Goal: Information Seeking & Learning: Learn about a topic

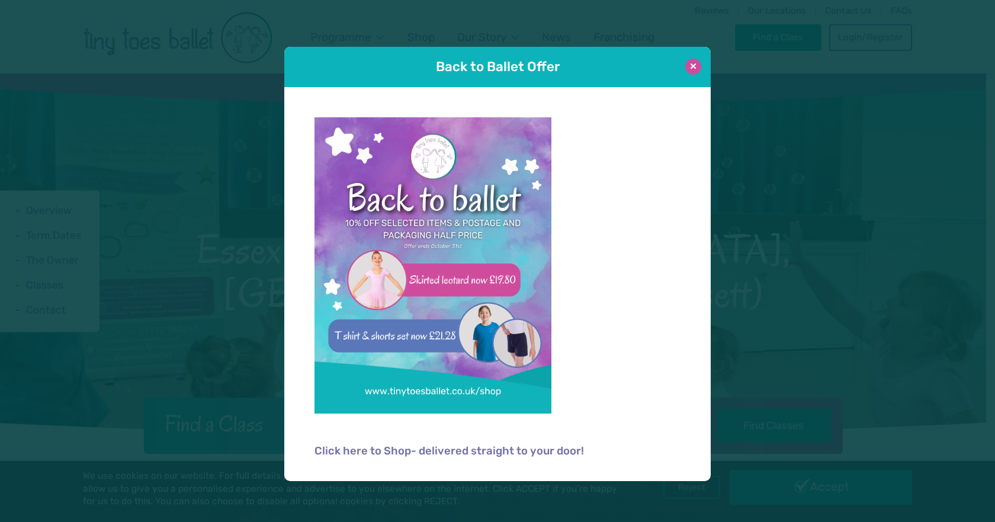
click at [696, 67] on button at bounding box center [693, 67] width 16 height 16
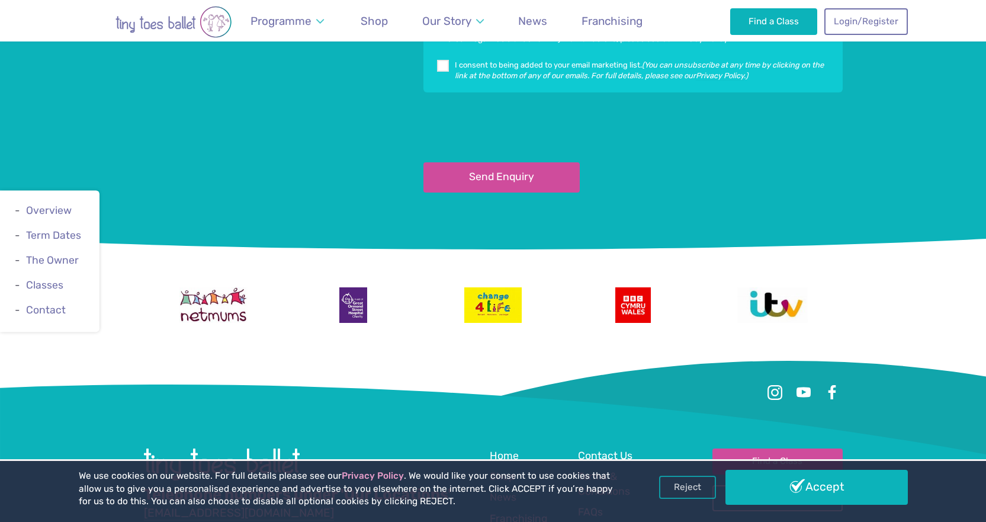
scroll to position [2133, 0]
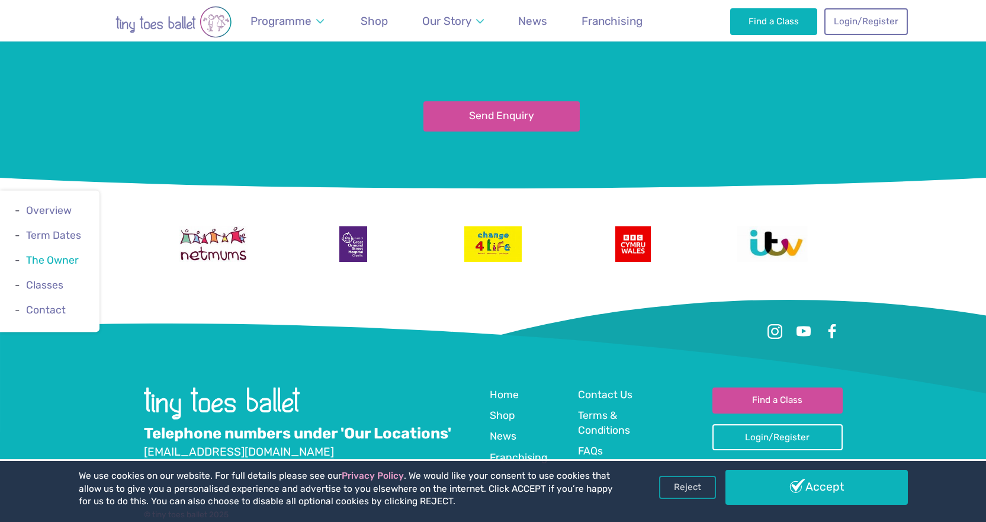
click at [64, 261] on link "The Owner" at bounding box center [52, 260] width 53 height 12
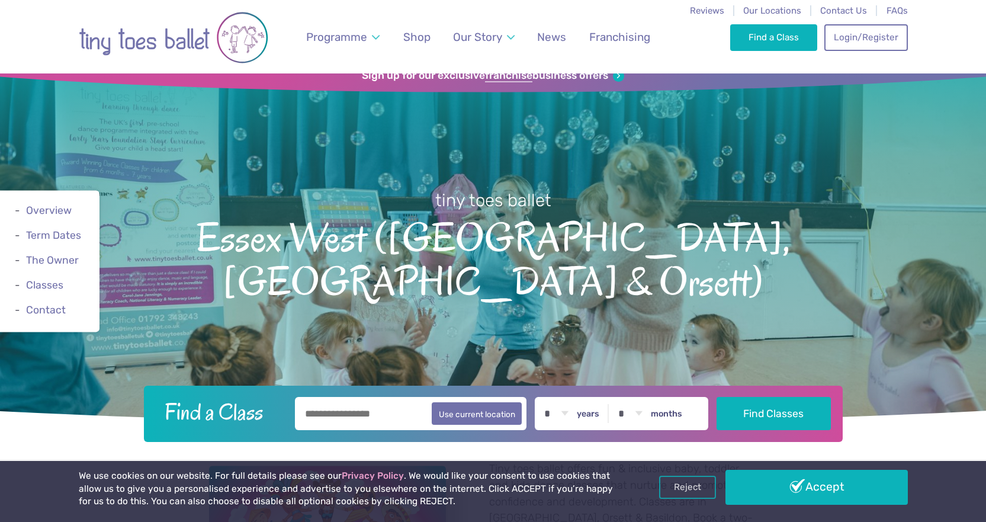
scroll to position [0, 0]
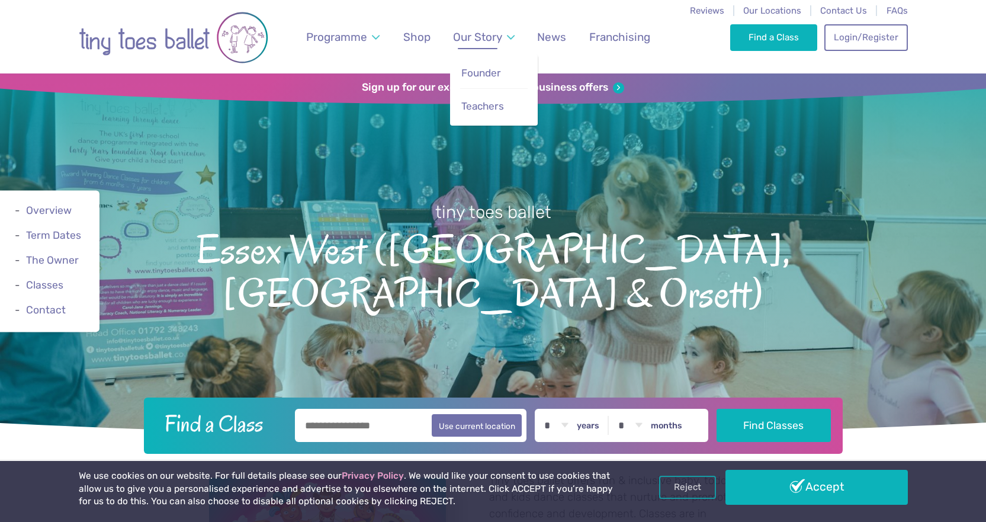
click at [491, 34] on span "Our Story" at bounding box center [477, 37] width 49 height 14
click at [476, 72] on span "Founder" at bounding box center [481, 73] width 40 height 12
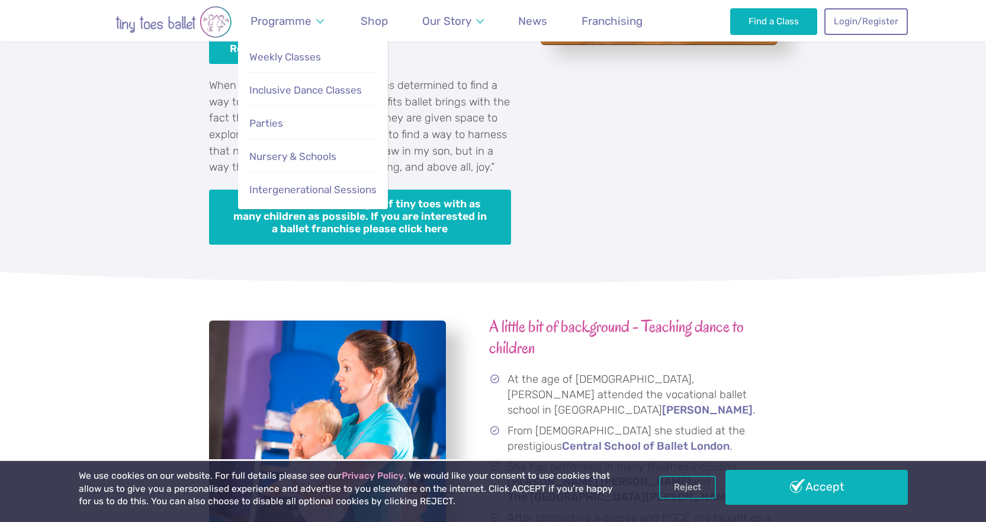
scroll to position [1291, 0]
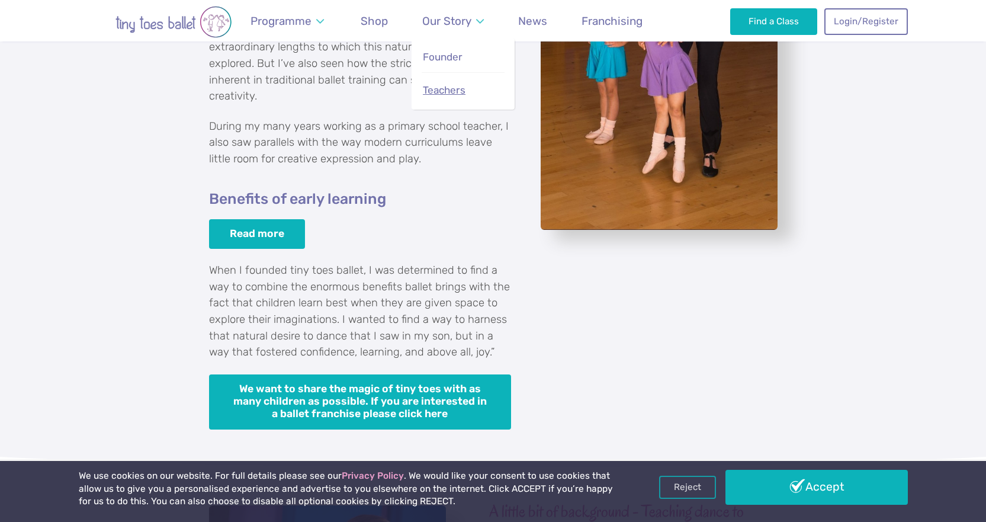
click at [445, 86] on span "Teachers" at bounding box center [444, 90] width 43 height 12
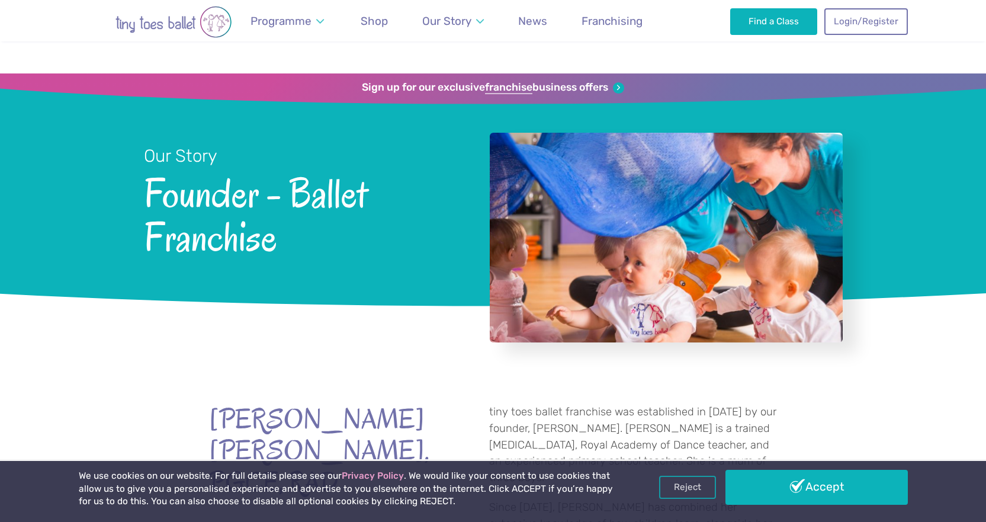
scroll to position [1290, 0]
